Goal: Task Accomplishment & Management: Use online tool/utility

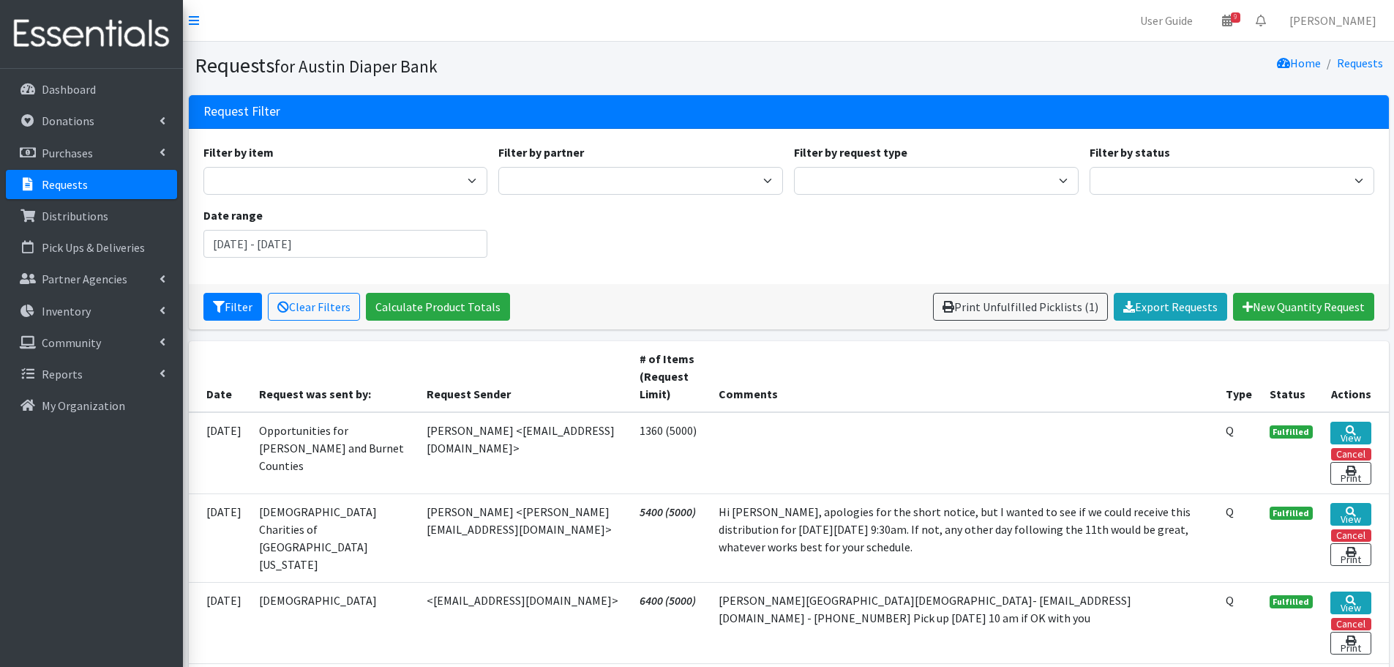
click at [53, 182] on p "Requests" at bounding box center [65, 184] width 46 height 15
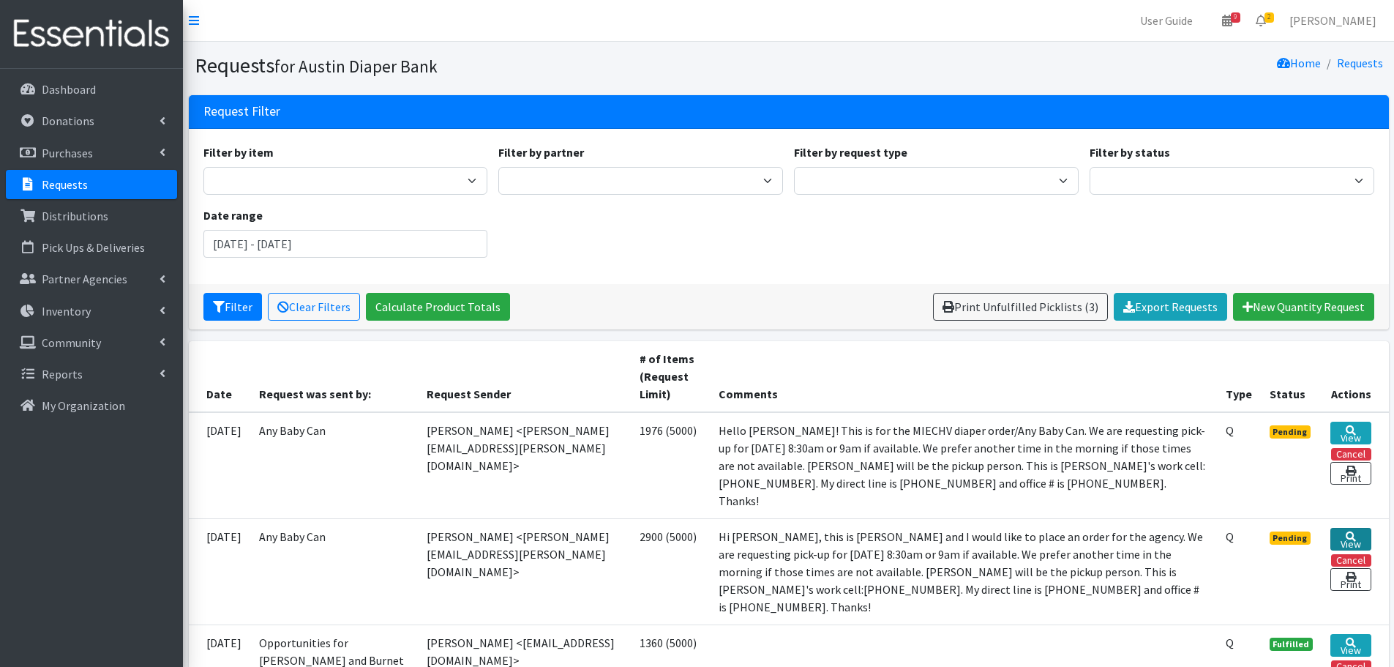
click at [1352, 531] on icon at bounding box center [1351, 536] width 10 height 10
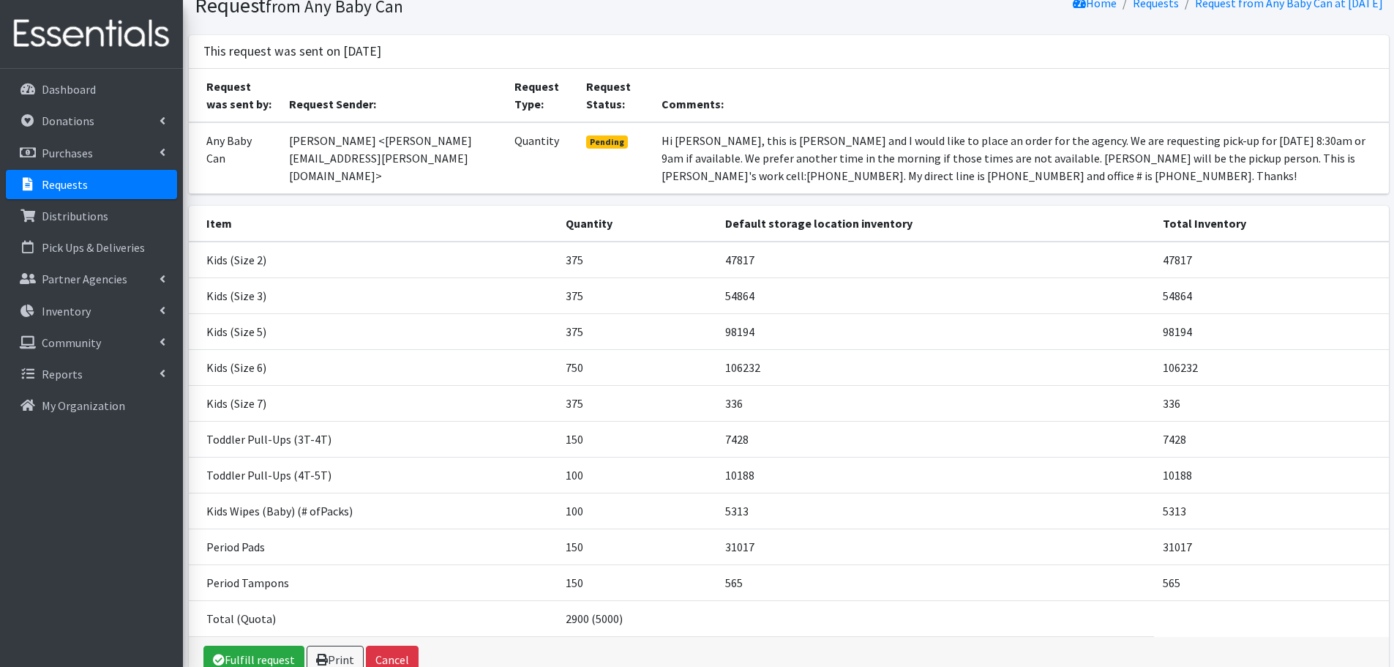
scroll to position [142, 0]
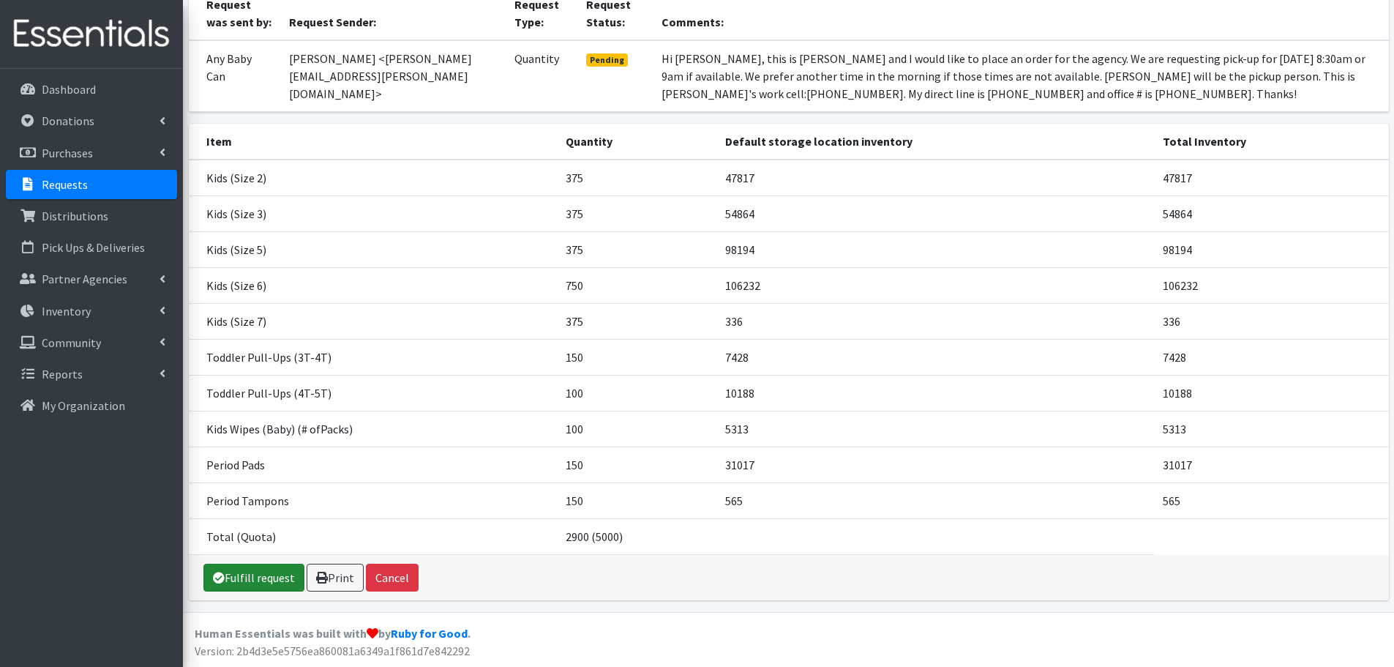
click at [272, 574] on link "Fulfill request" at bounding box center [253, 578] width 101 height 28
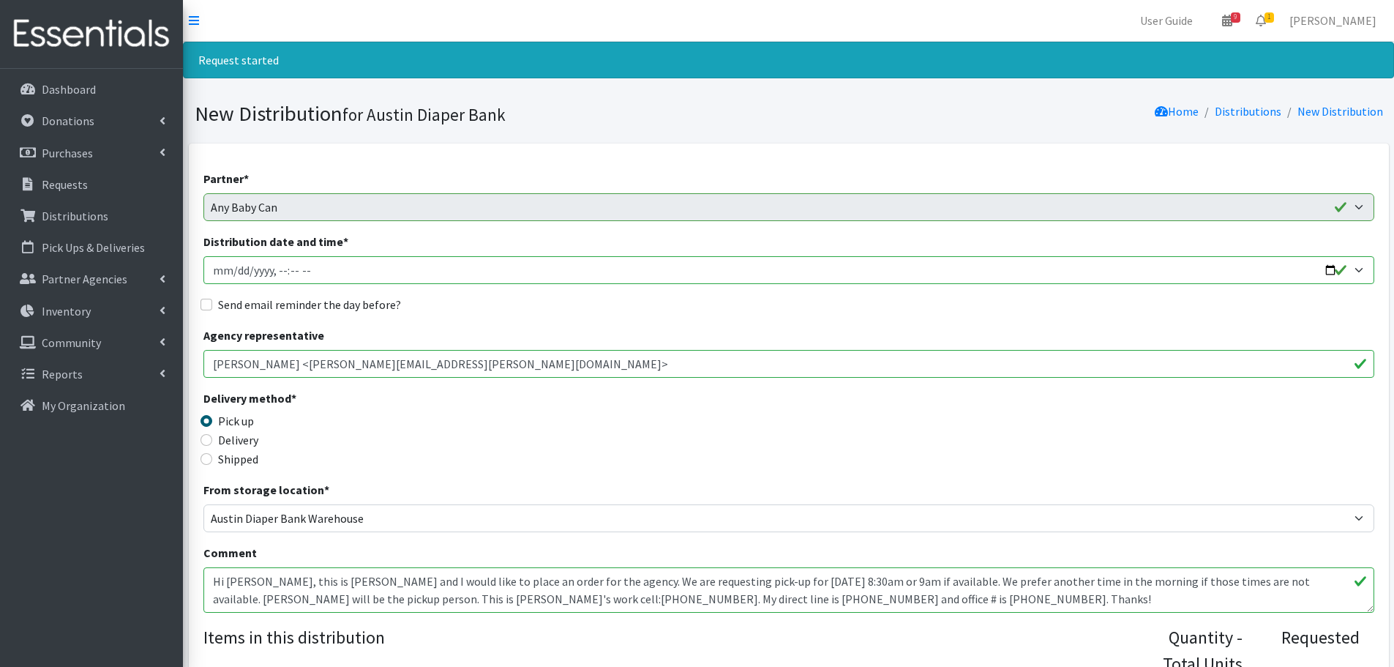
click at [1331, 274] on input "Distribution date and time *" at bounding box center [788, 270] width 1171 height 28
type input "[DATE]T08:30"
click at [591, 414] on div "Delivery method * Pick up Delivery Shipped Shipping cost" at bounding box center [788, 434] width 1171 height 91
click at [210, 303] on input "Send email reminder the day before?" at bounding box center [207, 305] width 12 height 12
checkbox input "true"
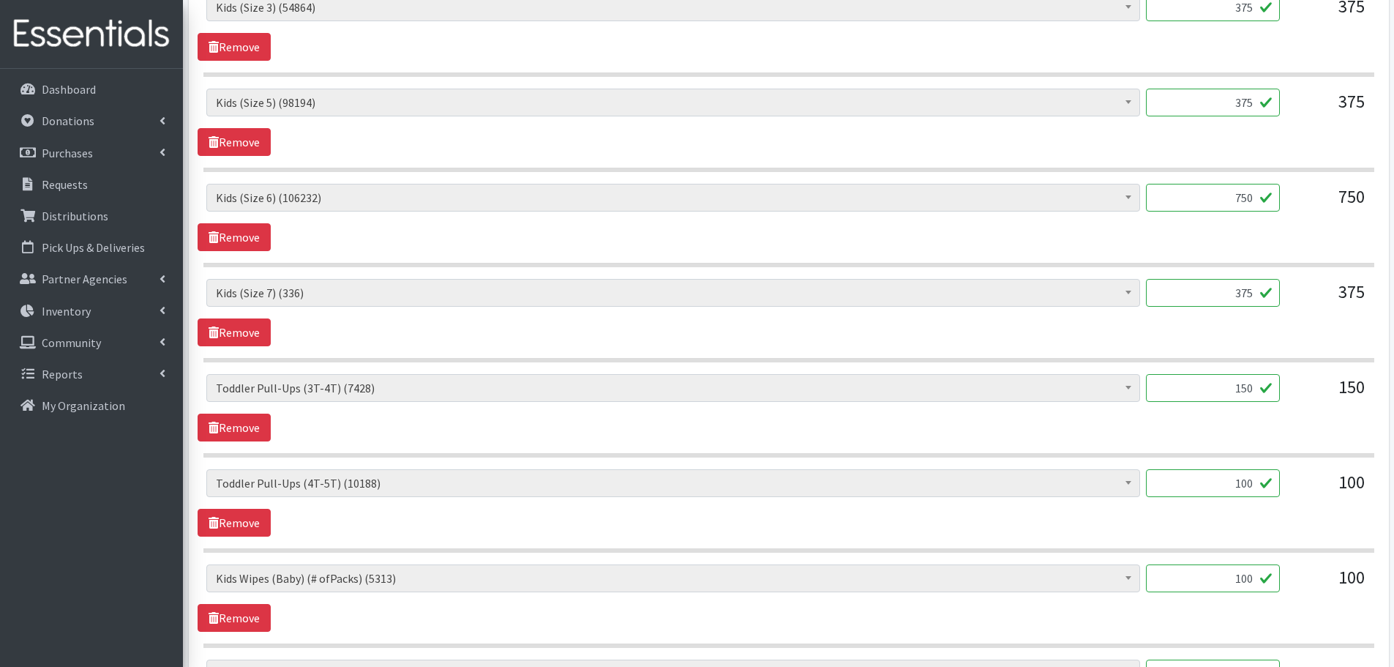
scroll to position [805, 0]
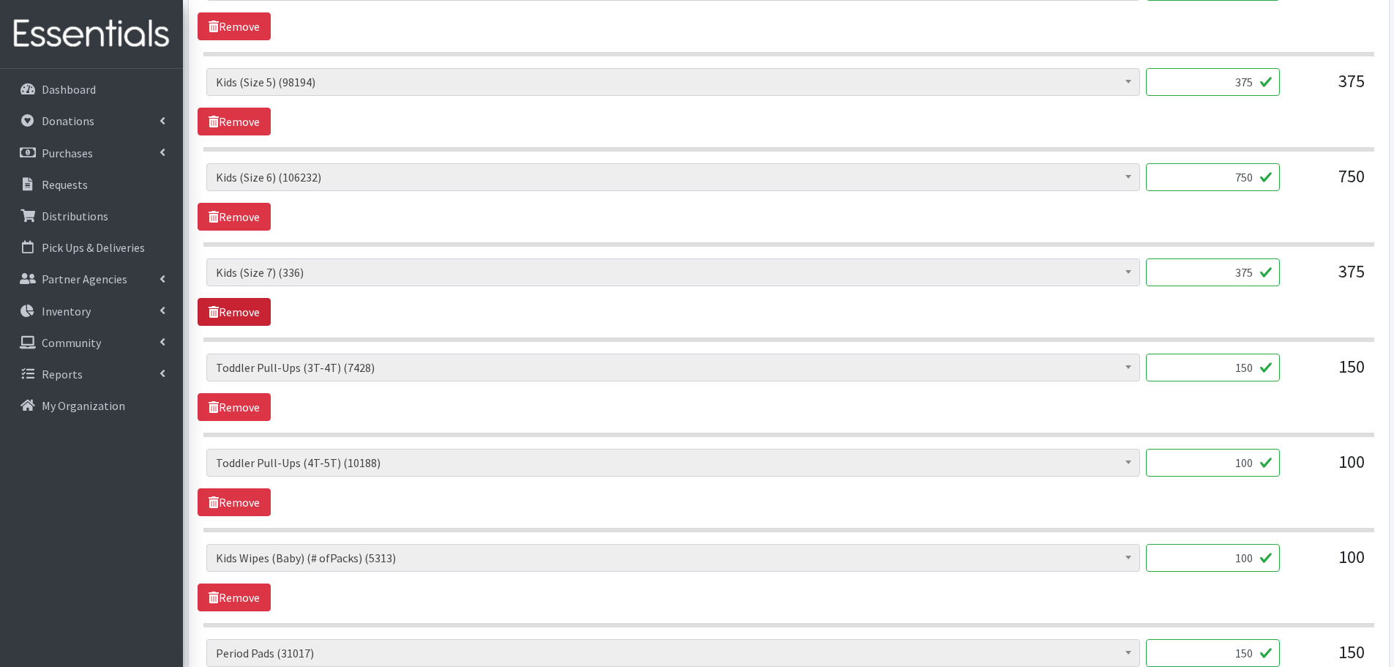
click at [220, 308] on link "Remove" at bounding box center [234, 312] width 73 height 28
drag, startPoint x: 1230, startPoint y: 283, endPoint x: 1331, endPoint y: 291, distance: 101.4
click at [1331, 291] on div "Baby Formula (531) Kids (Newborn) (14185) Kids (Preemie) (385) Kids (Size 1) (6…" at bounding box center [788, 278] width 1164 height 40
type input "100"
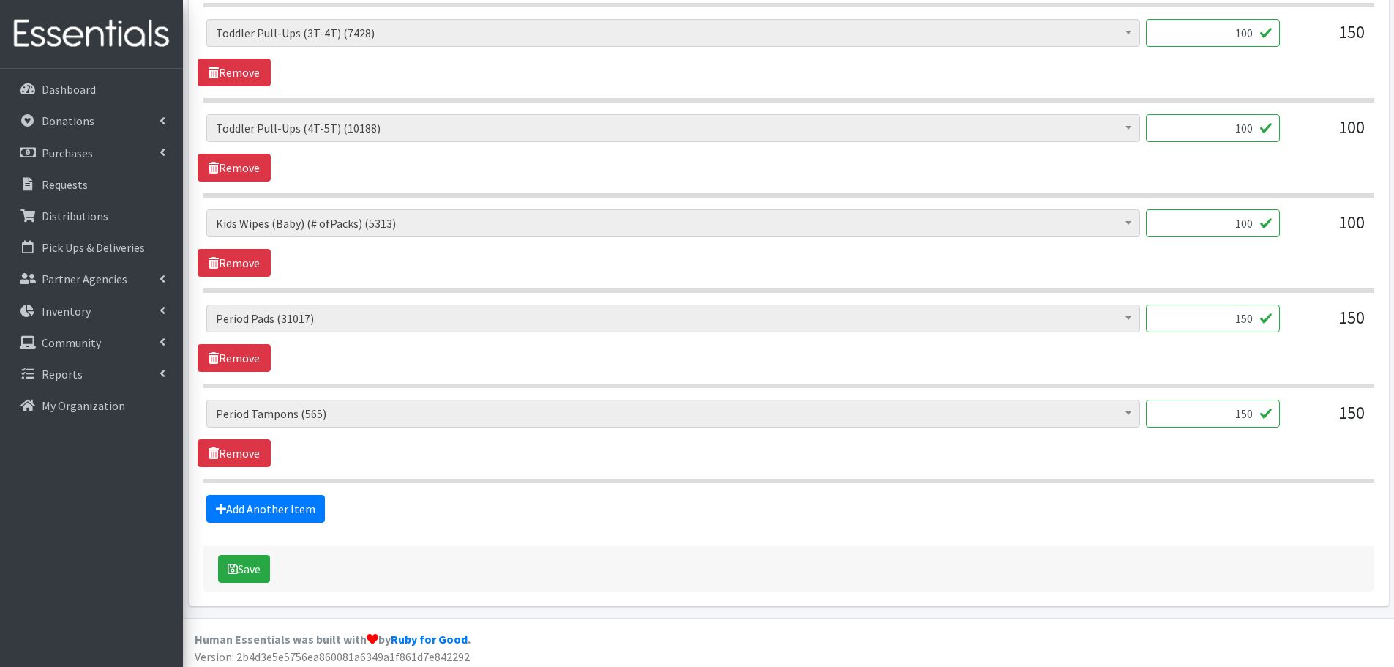
scroll to position [1050, 0]
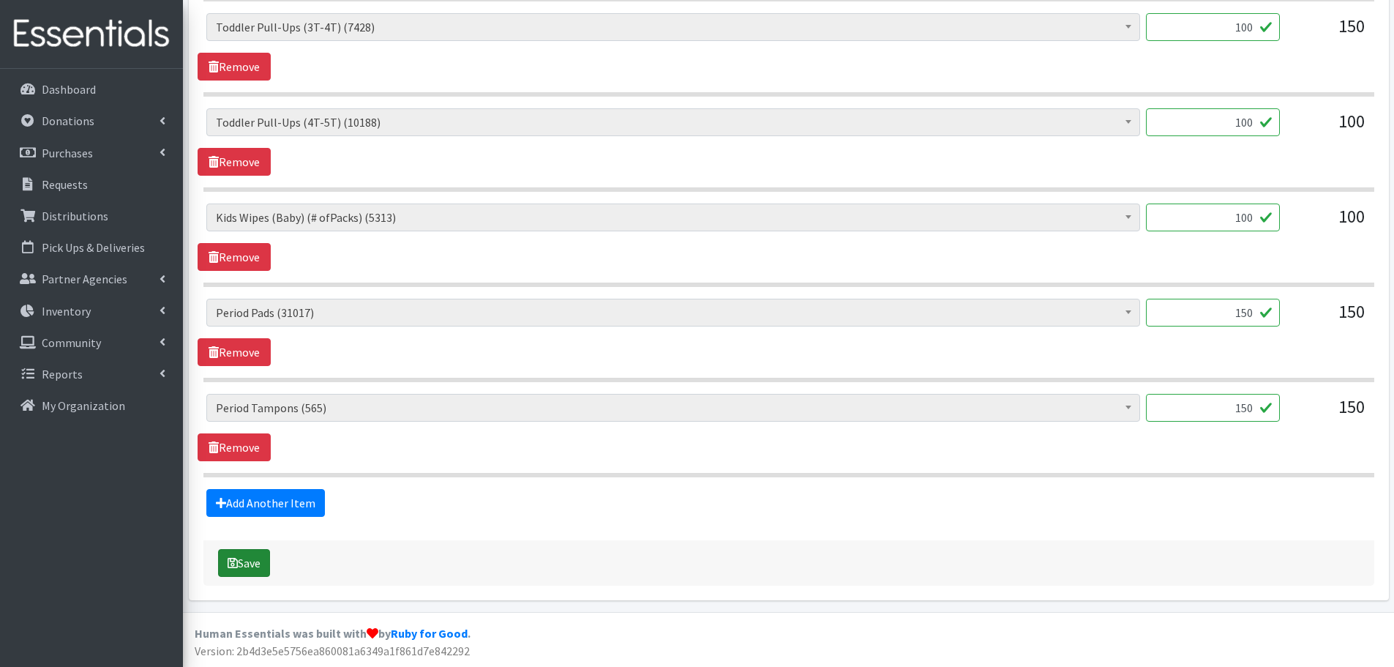
click at [246, 569] on button "Save" at bounding box center [244, 563] width 52 height 28
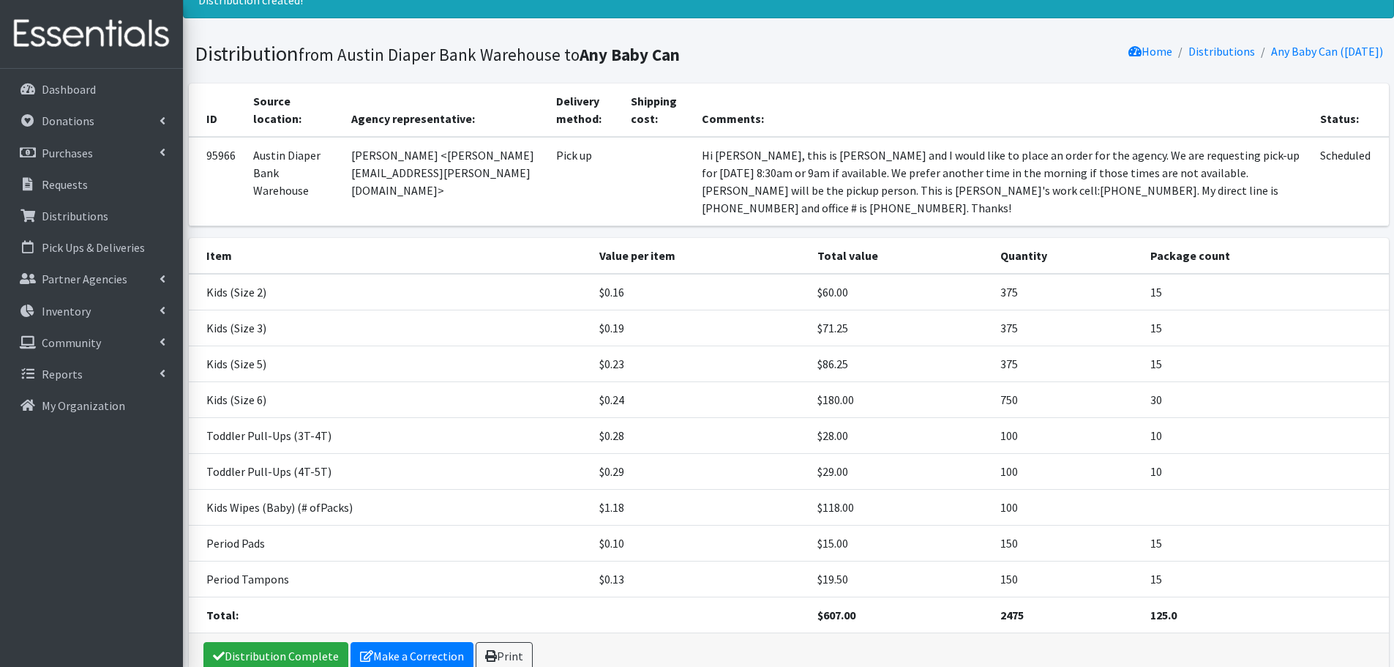
scroll to position [121, 0]
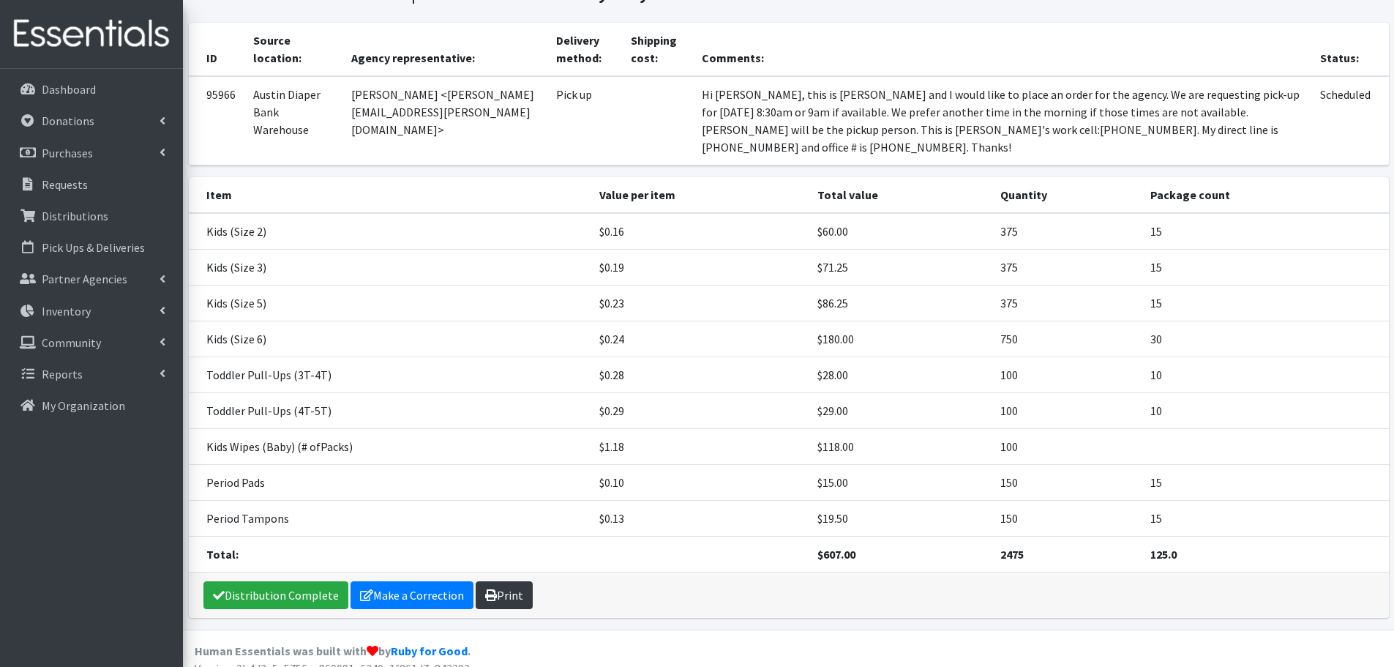
click at [502, 581] on link "Print" at bounding box center [504, 595] width 57 height 28
click at [64, 187] on p "Requests" at bounding box center [65, 184] width 46 height 15
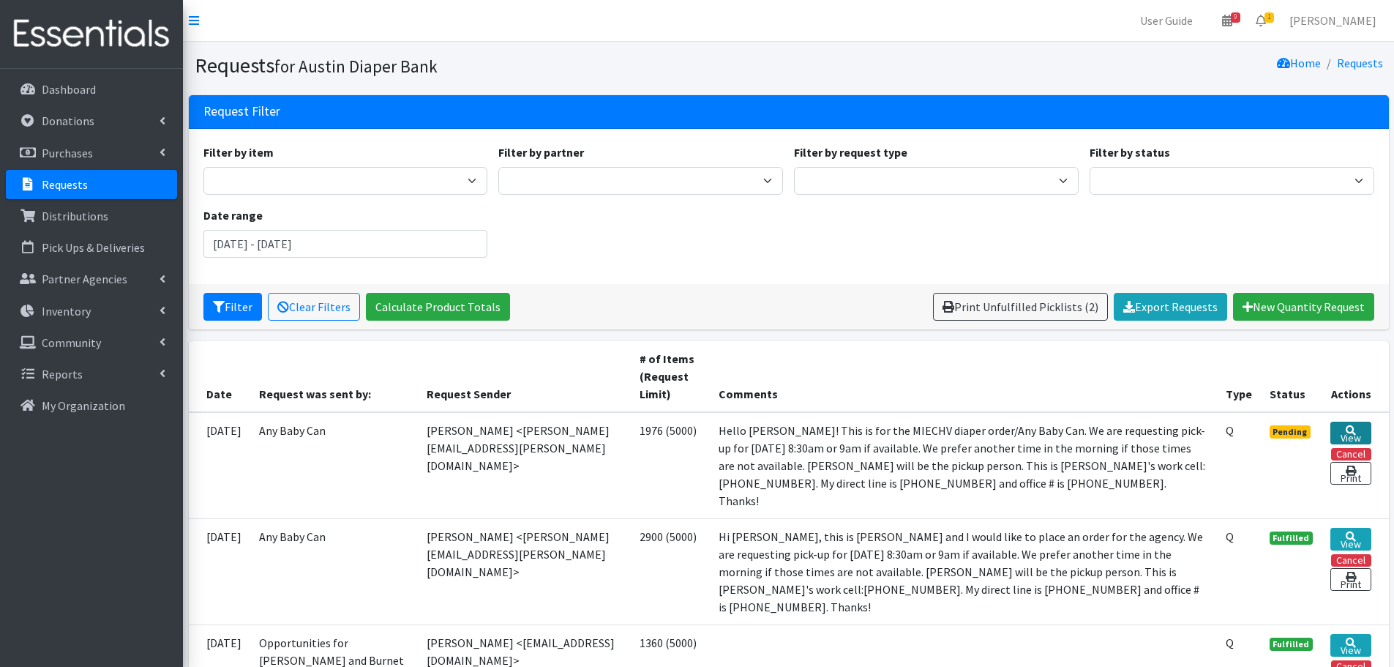
click at [1355, 436] on link "View" at bounding box center [1351, 433] width 40 height 23
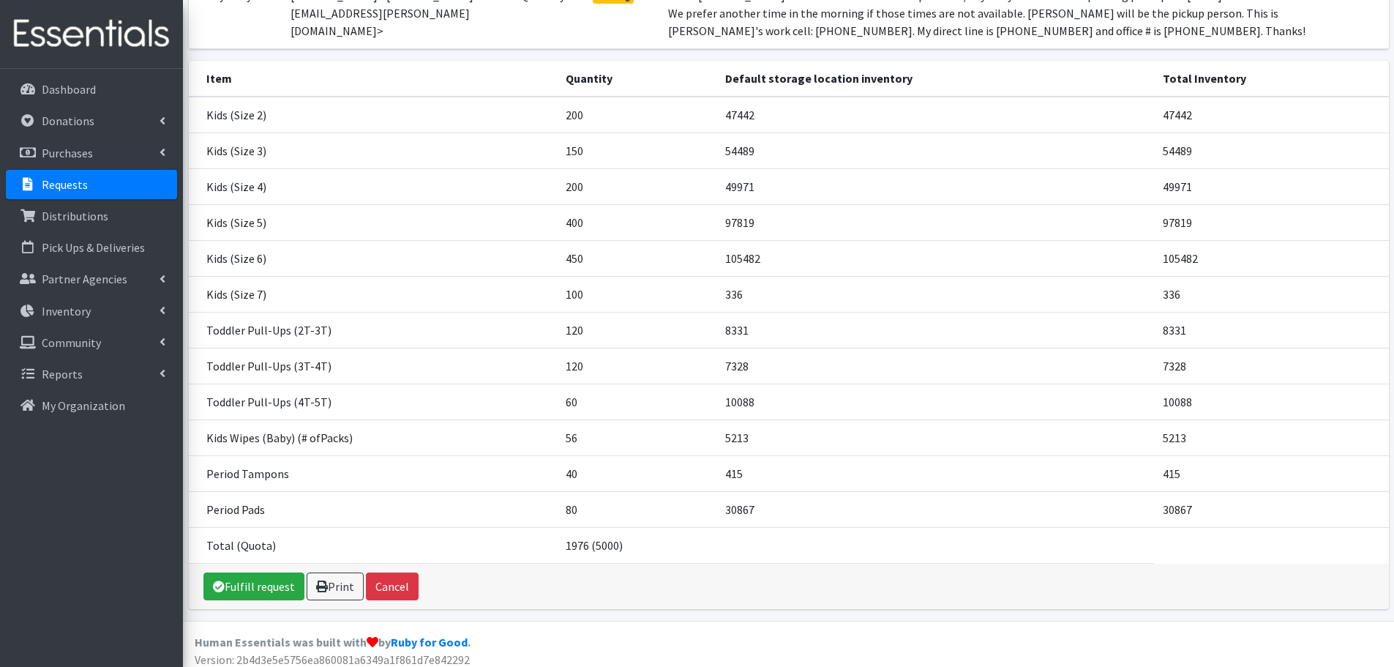
scroll to position [214, 0]
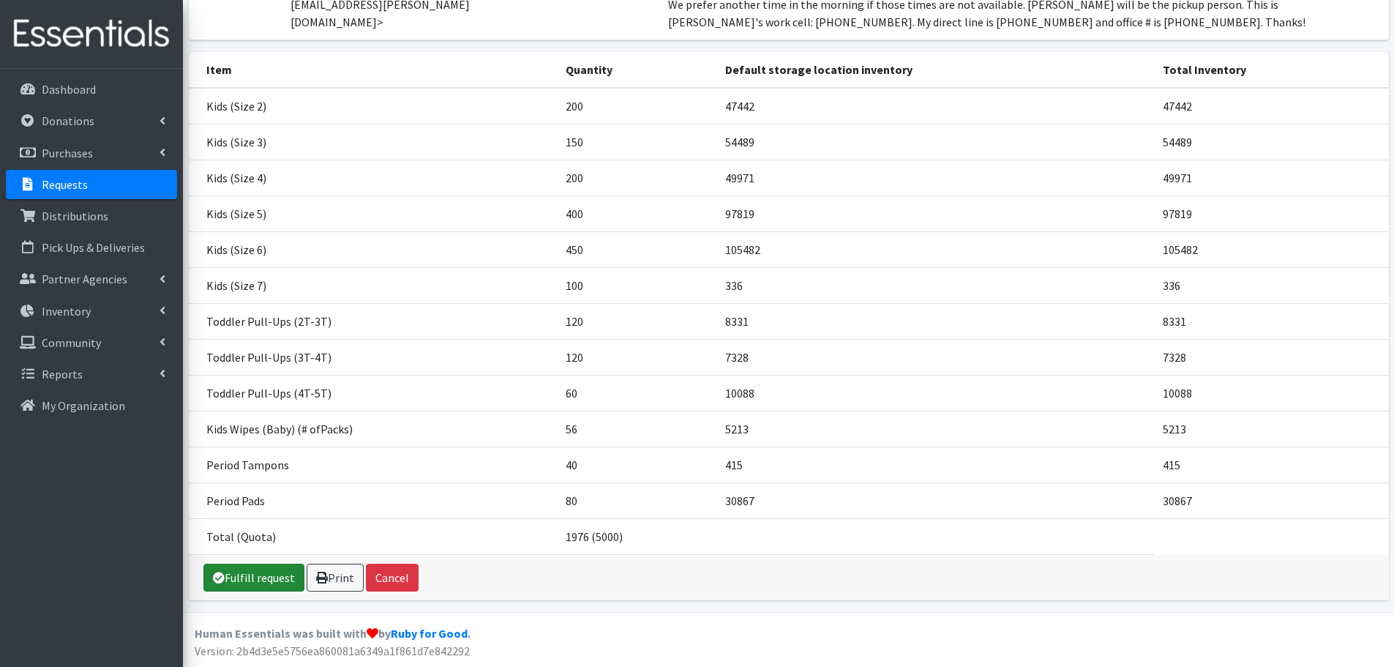
click at [252, 576] on link "Fulfill request" at bounding box center [253, 578] width 101 height 28
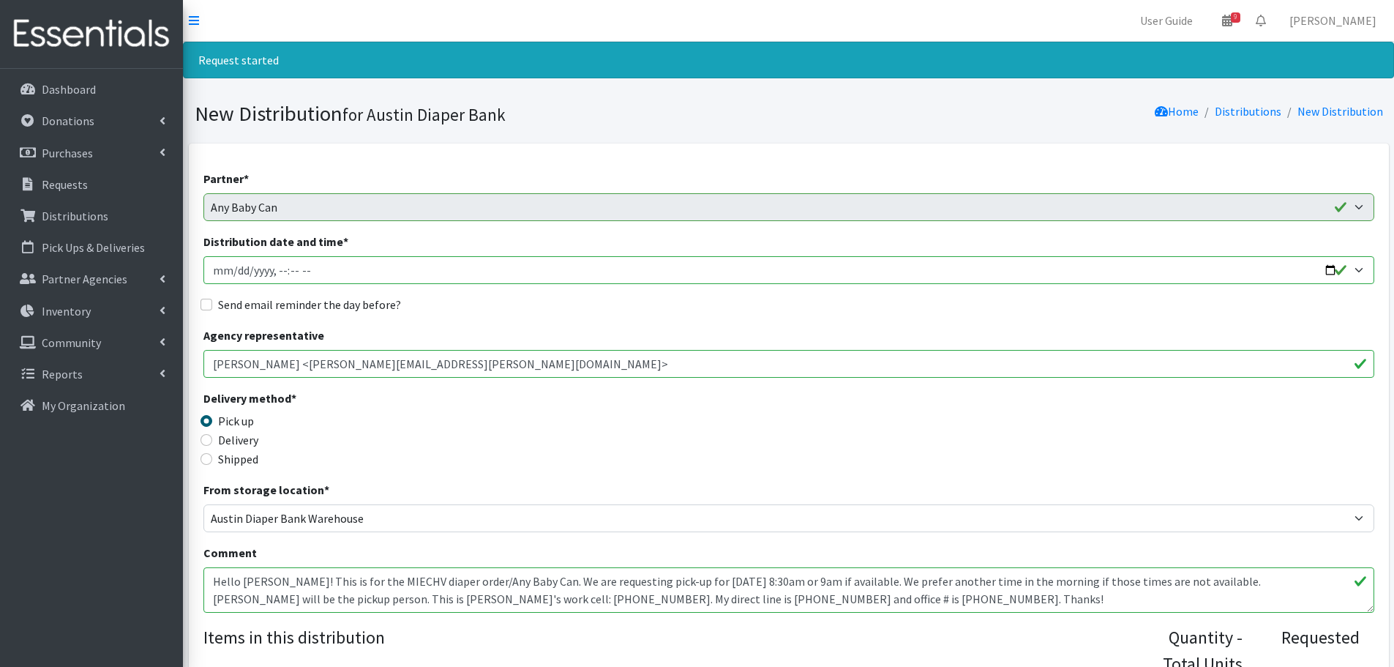
click at [1329, 272] on input "Distribution date and time *" at bounding box center [788, 270] width 1171 height 28
type input "[DATE]T08:30"
click at [575, 404] on div "Delivery method * Pick up Delivery Shipped Shipping cost" at bounding box center [788, 434] width 1171 height 91
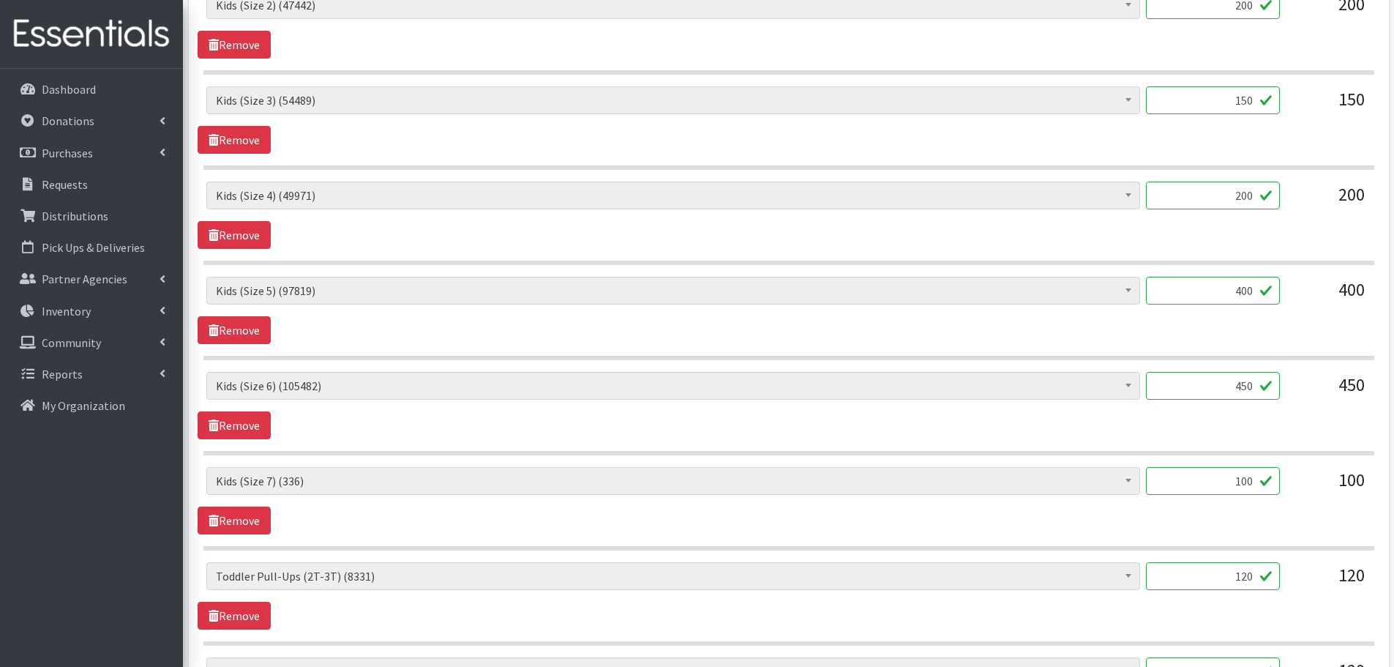
scroll to position [732, 0]
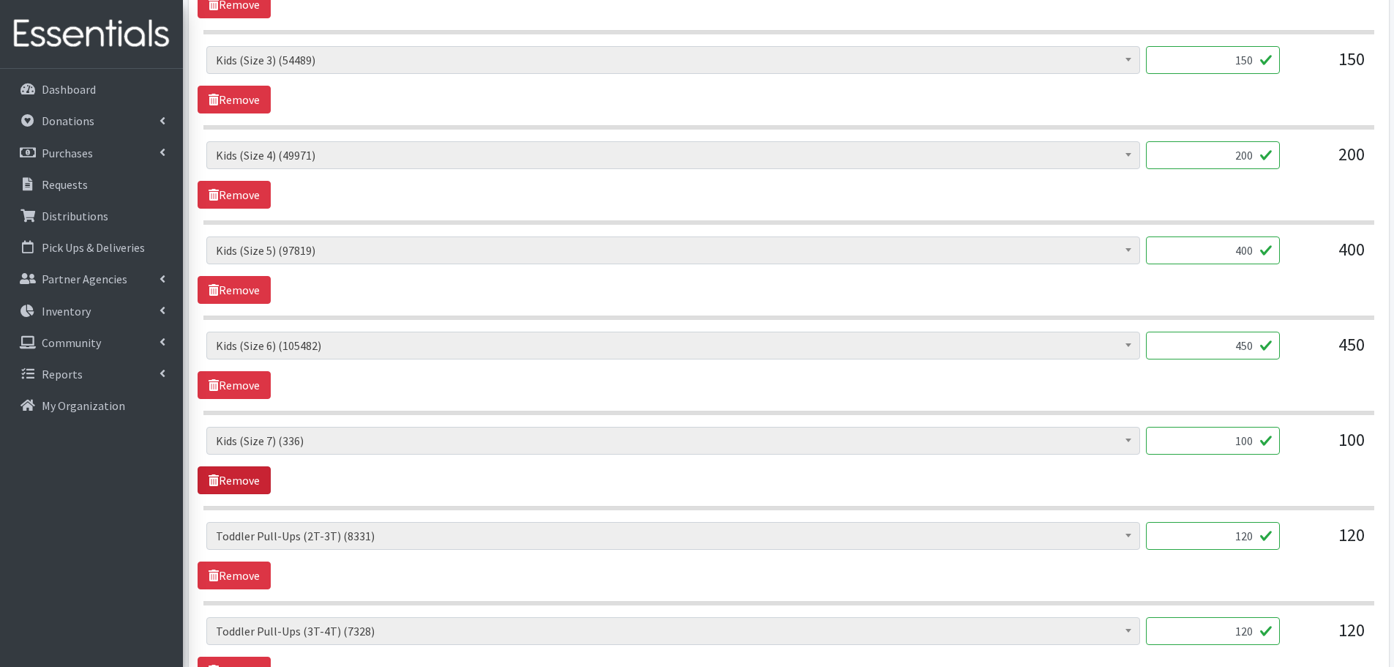
click at [245, 473] on link "Remove" at bounding box center [234, 480] width 73 height 28
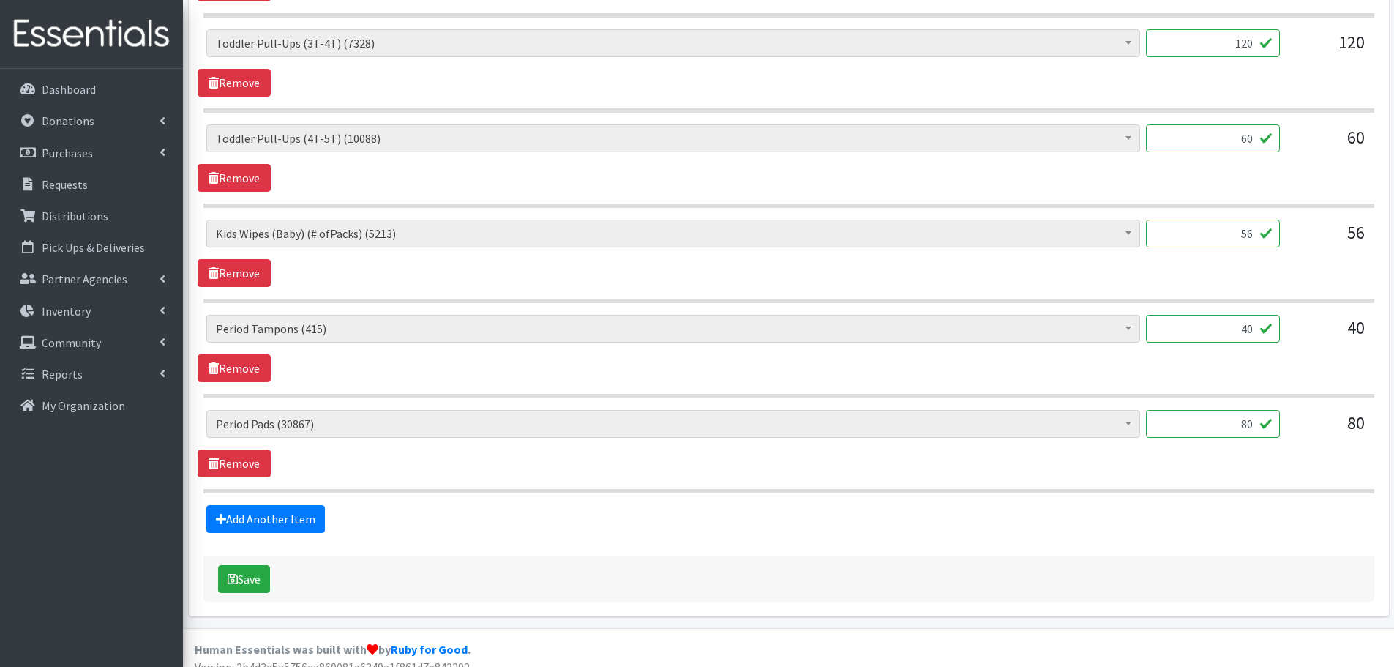
scroll to position [1241, 0]
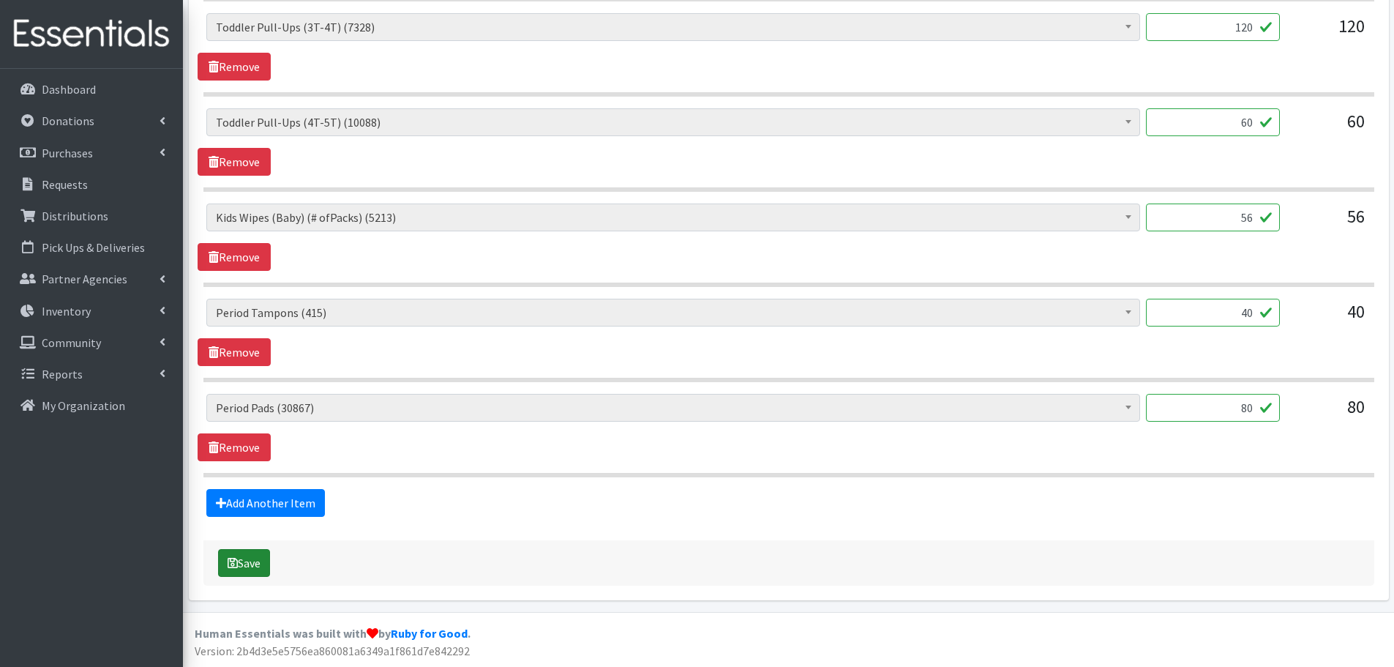
click at [241, 568] on button "Save" at bounding box center [244, 563] width 52 height 28
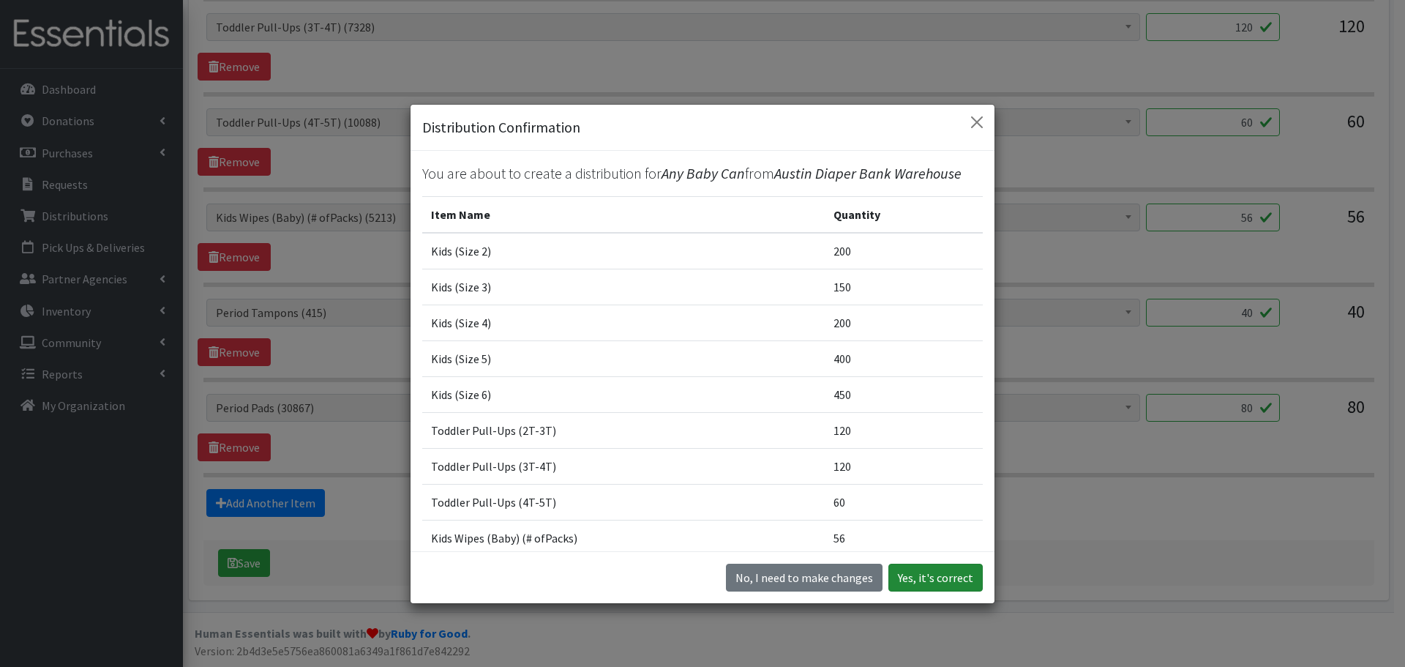
click at [930, 577] on button "Yes, it's correct" at bounding box center [936, 578] width 94 height 28
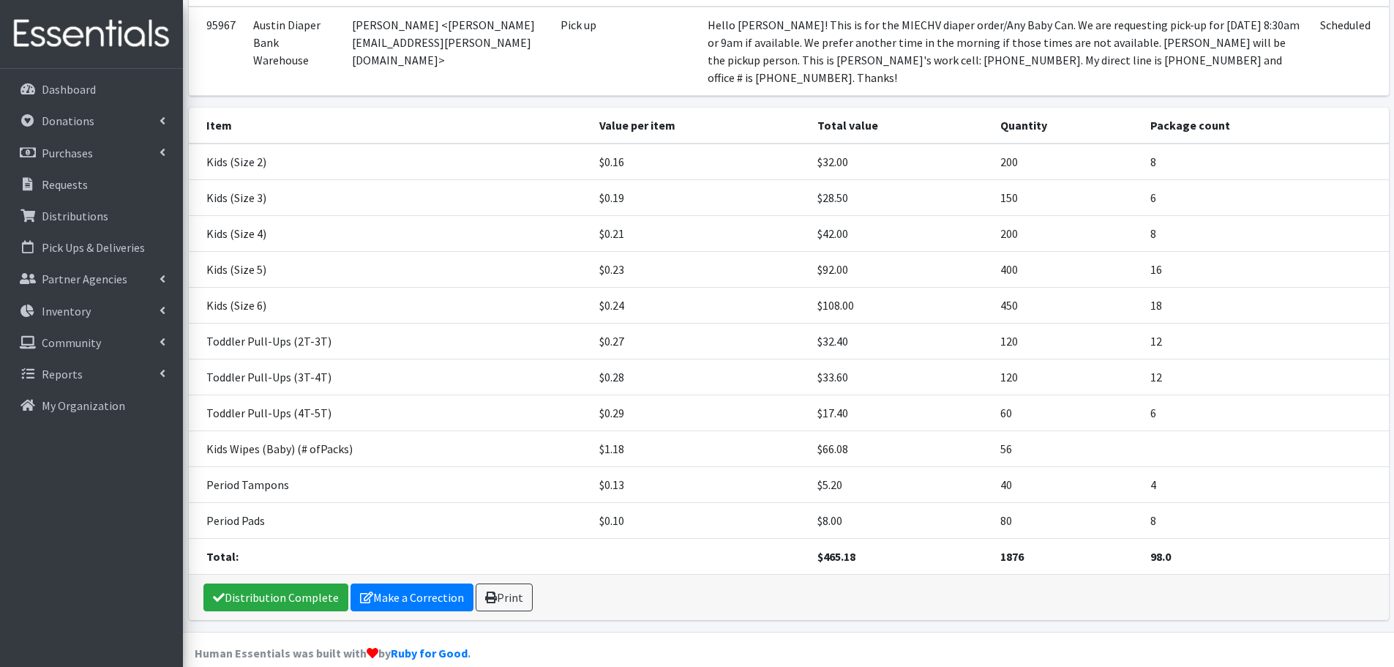
scroll to position [192, 0]
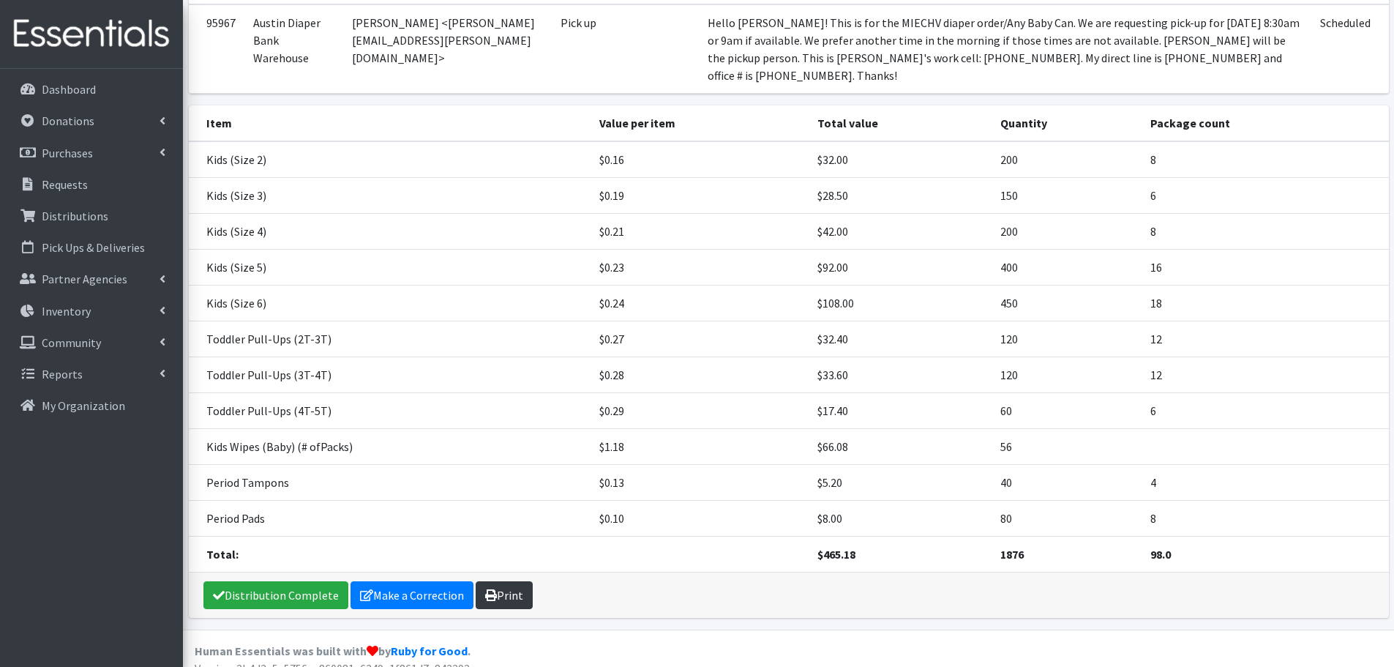
click at [522, 581] on link "Print" at bounding box center [504, 595] width 57 height 28
